Goal: Information Seeking & Learning: Learn about a topic

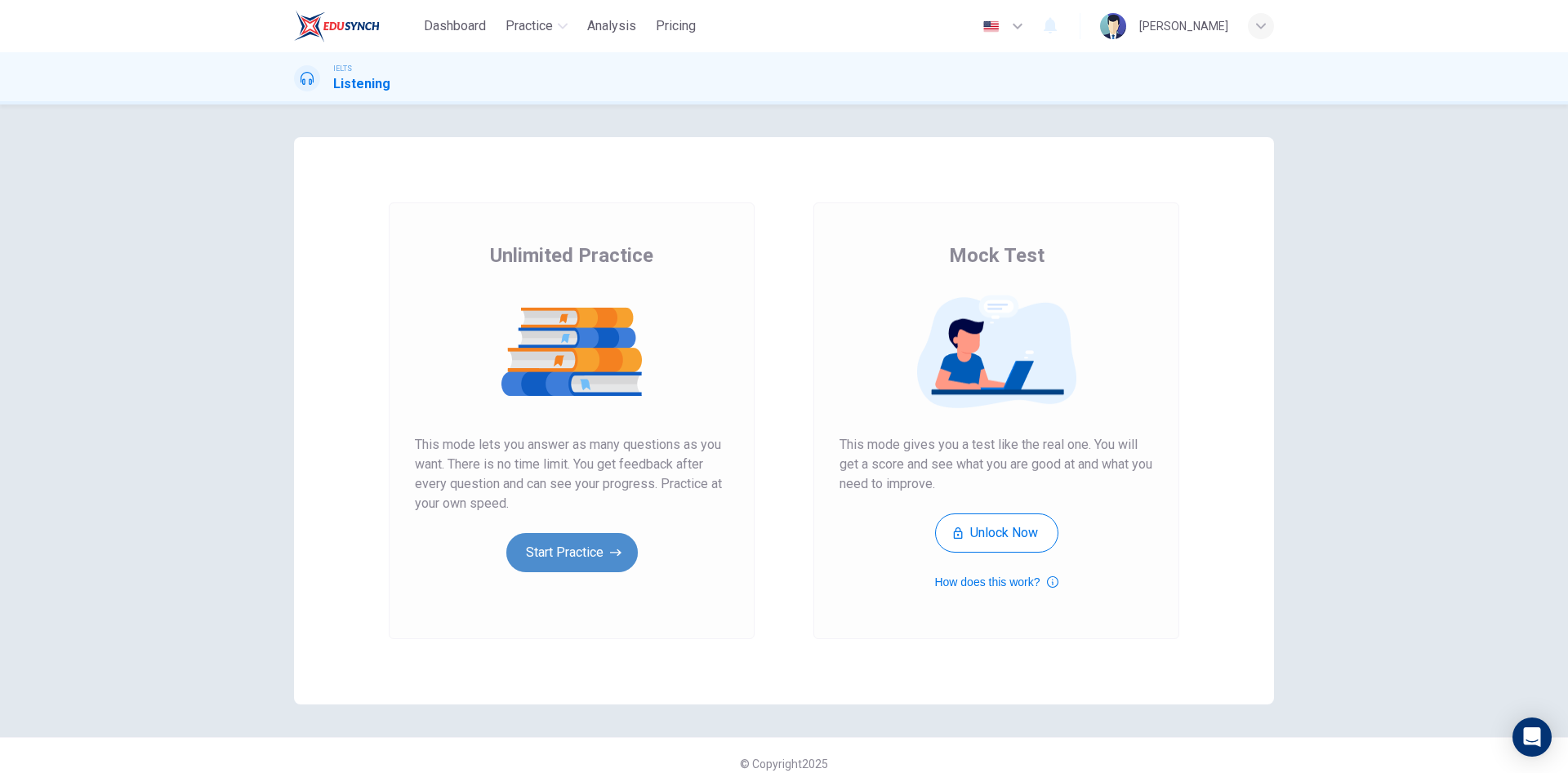
click at [583, 564] on button "Start Practice" at bounding box center [572, 552] width 131 height 39
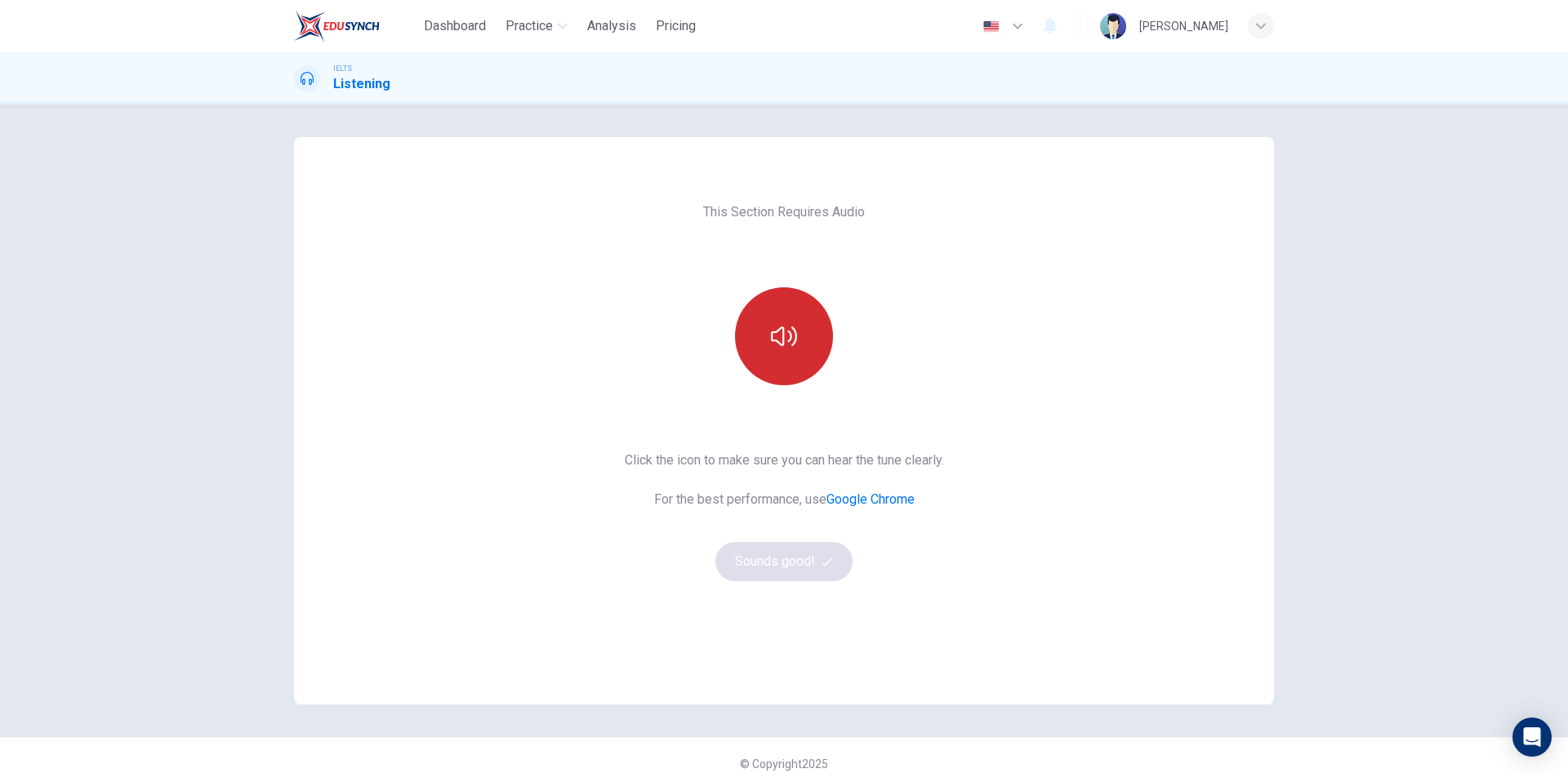
click at [798, 345] on button "button" at bounding box center [784, 336] width 98 height 98
click at [797, 565] on button "Sounds good!" at bounding box center [784, 561] width 137 height 39
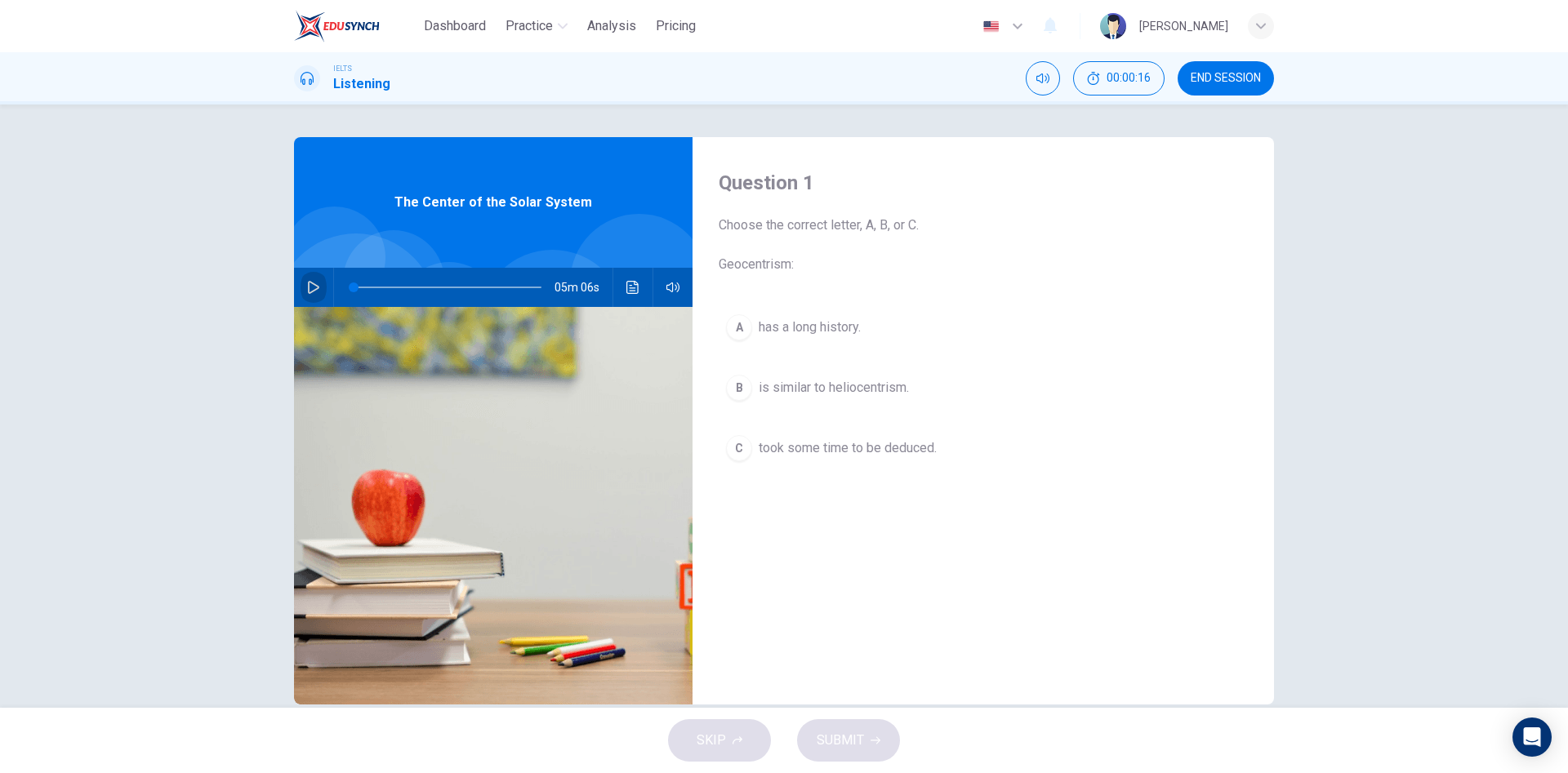
click at [315, 291] on icon "button" at bounding box center [313, 287] width 11 height 13
click at [873, 742] on div "SKIP SUBMIT" at bounding box center [784, 741] width 1568 height 66
click at [742, 452] on div "C" at bounding box center [739, 448] width 26 height 26
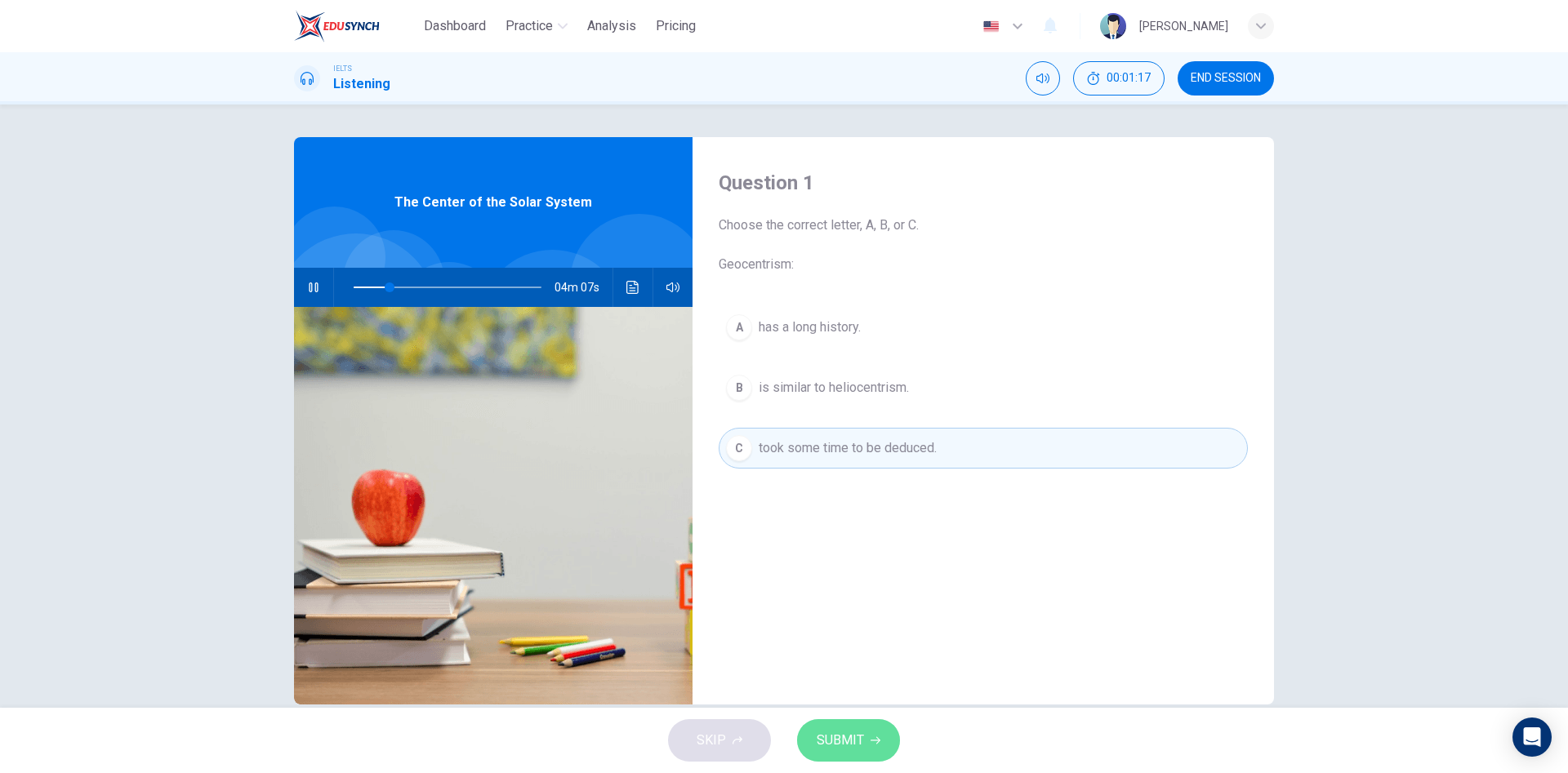
click at [861, 740] on span "SUBMIT" at bounding box center [840, 740] width 48 height 22
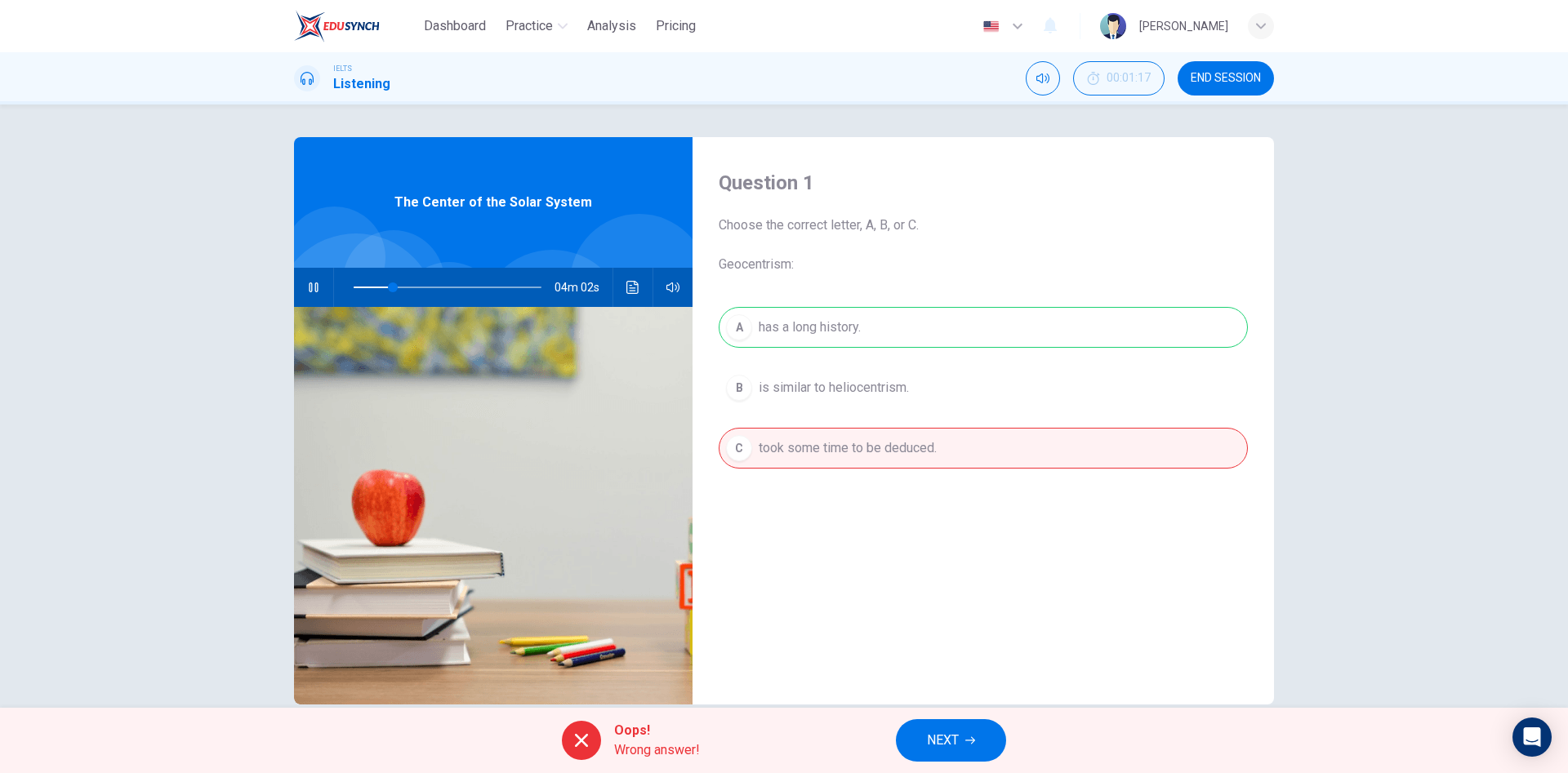
click at [818, 334] on div "A has a long history. B is similar to heliocentrism. C took some time to be ded…" at bounding box center [983, 403] width 530 height 194
click at [941, 732] on span "NEXT" at bounding box center [943, 740] width 32 height 22
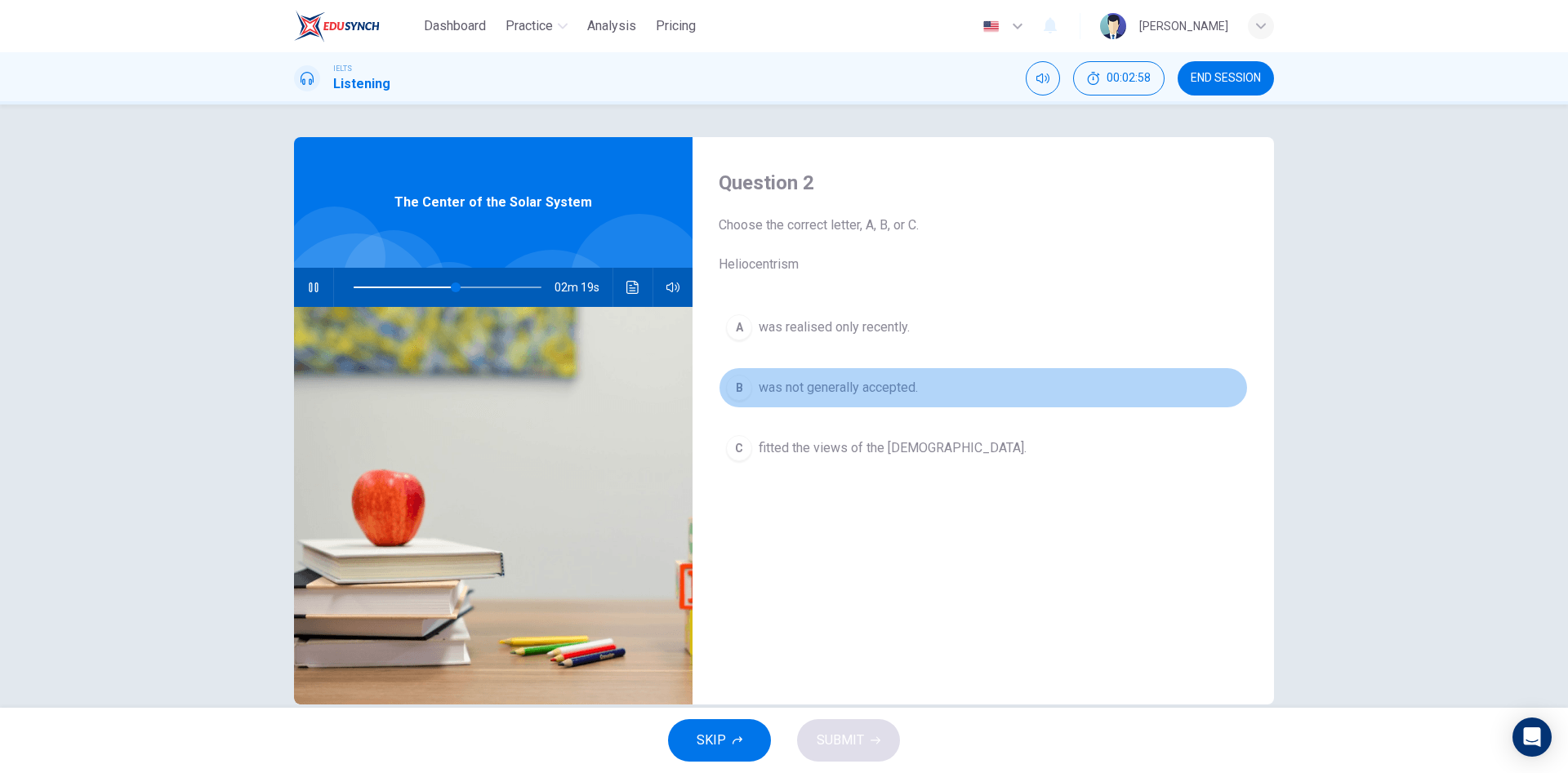
click at [739, 382] on div "B" at bounding box center [739, 388] width 26 height 26
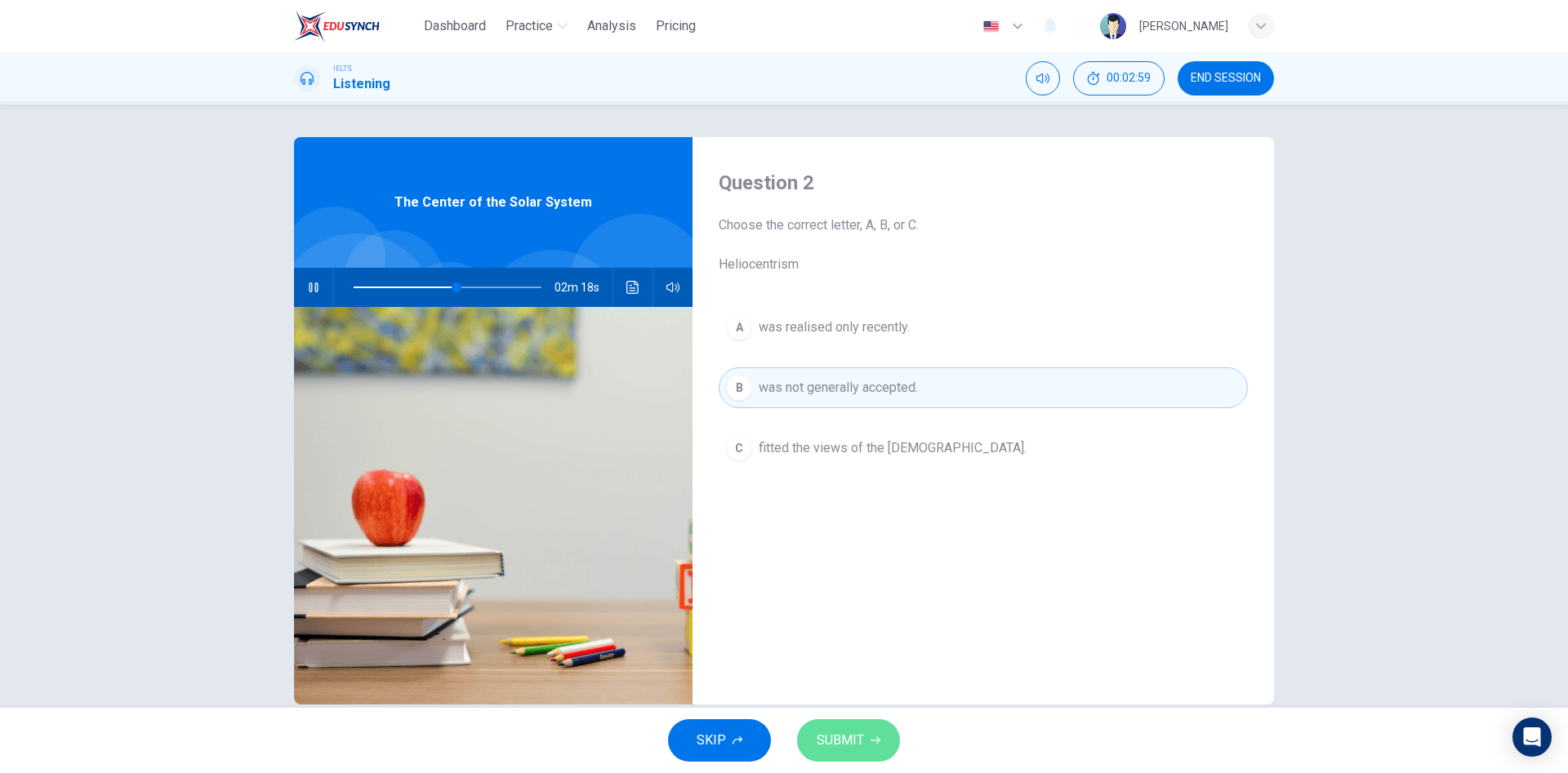
click at [861, 735] on span "SUBMIT" at bounding box center [840, 740] width 48 height 22
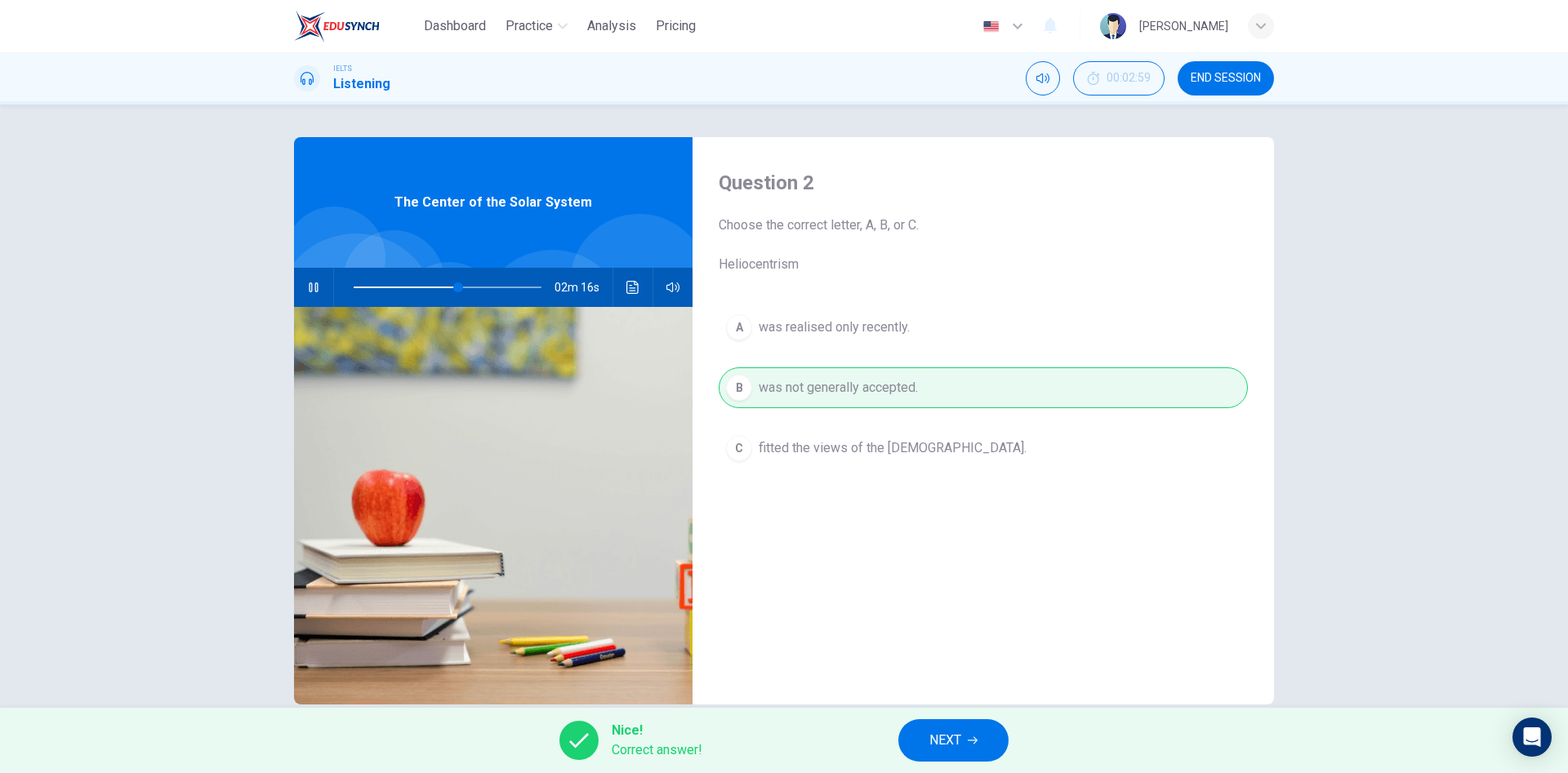
click at [927, 742] on button "NEXT" at bounding box center [954, 740] width 111 height 42
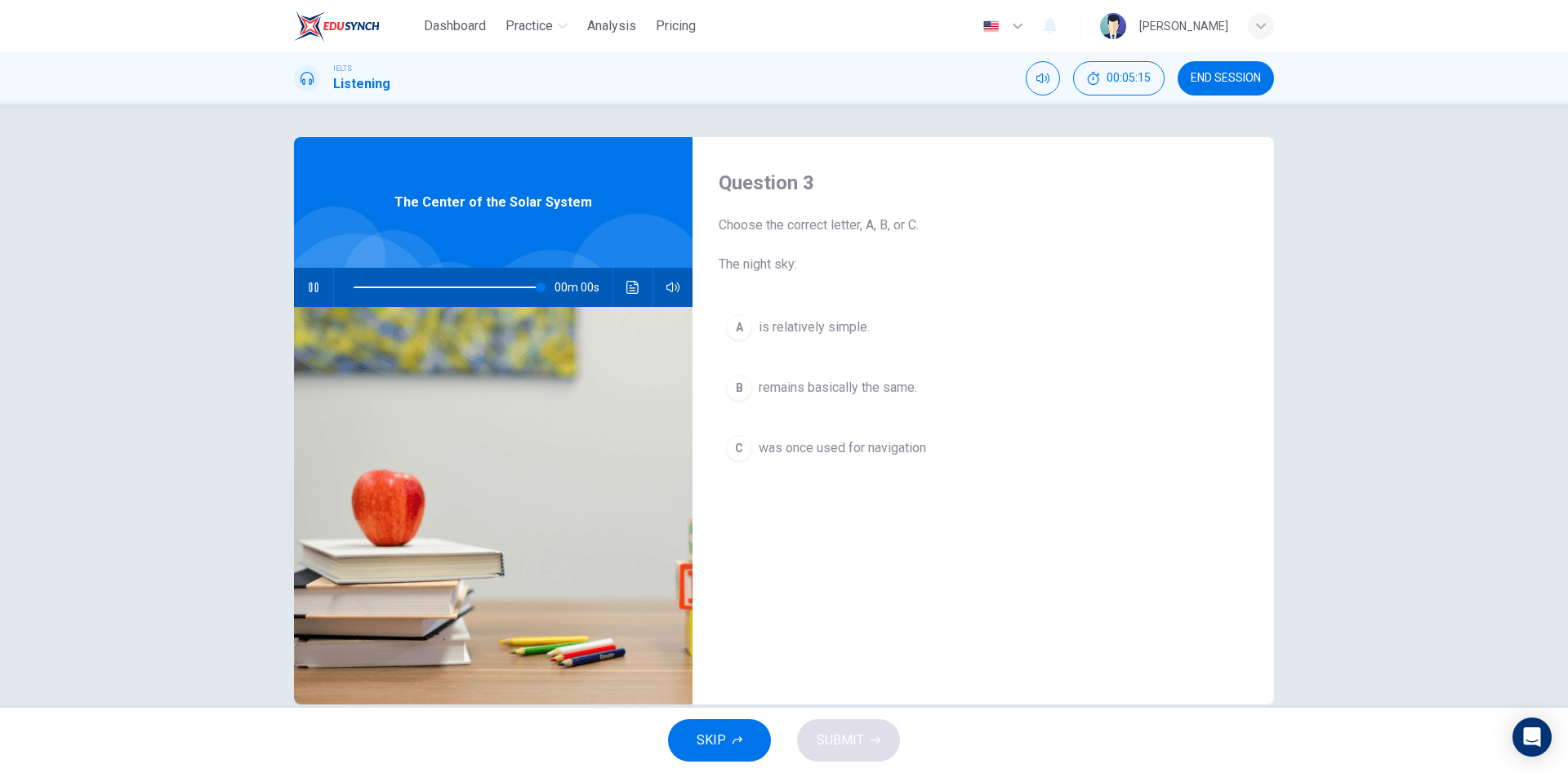
type input "0"
